Goal: Find specific page/section: Find specific page/section

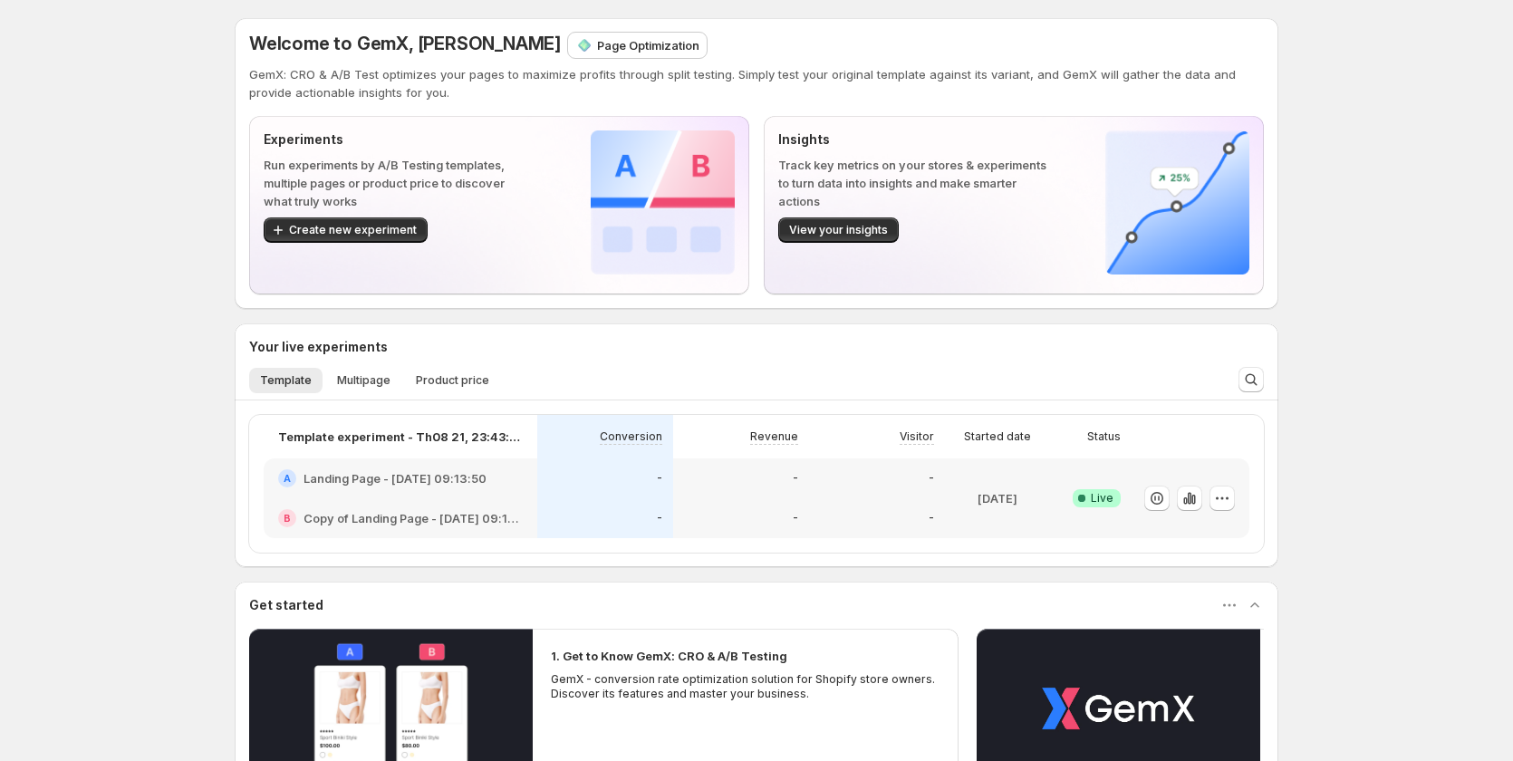
click at [181, 129] on div "Welcome to GemX, Levi Ha Page Optimization GemX: CRO & A/B Test optimizes your …" at bounding box center [756, 535] width 1513 height 1071
